Goal: Task Accomplishment & Management: Manage account settings

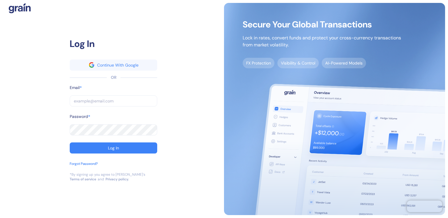
click at [101, 98] on input "text" at bounding box center [114, 100] width 88 height 11
type input "a"
type input "al"
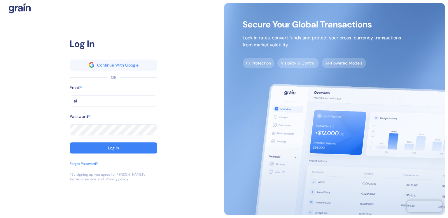
type input "ale"
type input "[PERSON_NAME][EMAIL_ADDRESS][DOMAIN_NAME]"
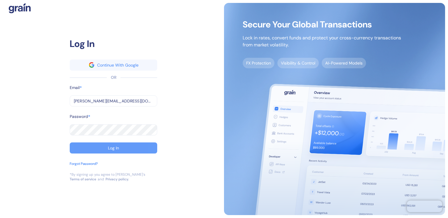
click at [112, 147] on div "Log In" at bounding box center [113, 148] width 11 height 4
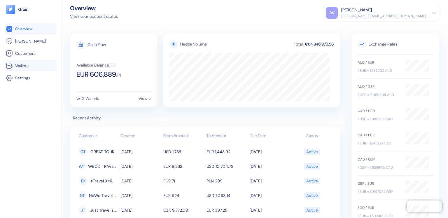
click at [25, 66] on span "Wallets" at bounding box center [21, 66] width 13 height 6
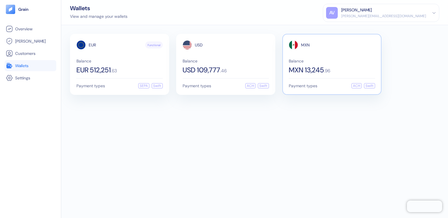
click at [311, 60] on span "Balance" at bounding box center [332, 61] width 86 height 4
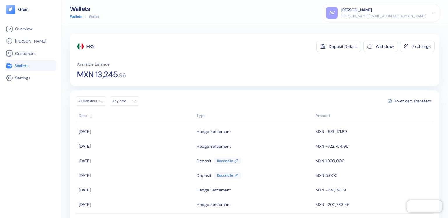
click at [98, 101] on html "Pingdom Check: App Online Overview [PERSON_NAME] Customers Wallets Settings Wal…" at bounding box center [224, 109] width 448 height 218
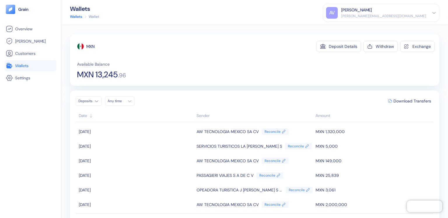
click at [428, 12] on div "AV [PERSON_NAME] [PERSON_NAME][EMAIL_ADDRESS][DOMAIN_NAME]" at bounding box center [381, 13] width 110 height 12
drag, startPoint x: 379, startPoint y: 28, endPoint x: 365, endPoint y: 1, distance: 30.4
click at [379, 28] on div "Sign Out" at bounding box center [381, 27] width 110 height 10
